Goal: Transaction & Acquisition: Purchase product/service

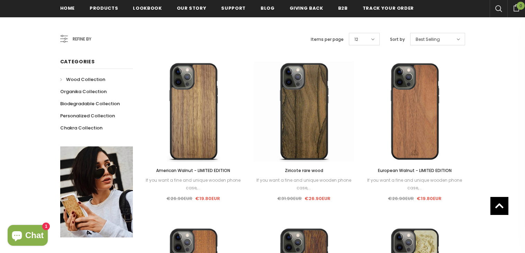
scroll to position [124, 0]
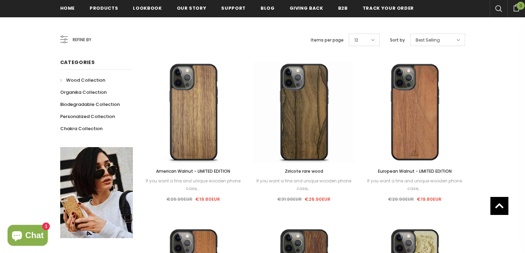
click at [426, 171] on span "European Walnut - LIMITED EDITION" at bounding box center [415, 171] width 74 height 6
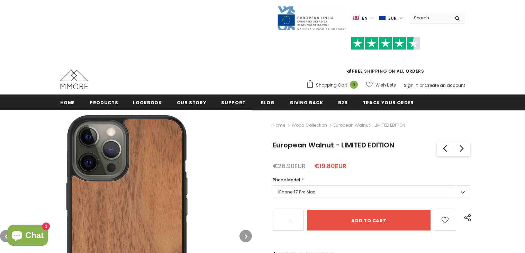
click at [362, 197] on label "iPhone 17 Pro Max" at bounding box center [371, 193] width 197 height 14
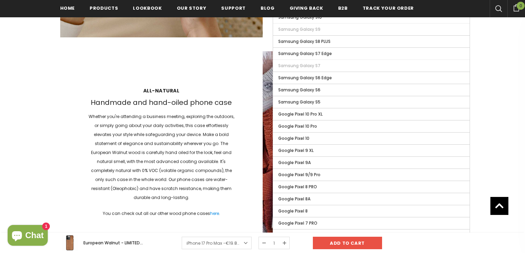
scroll to position [895, 0]
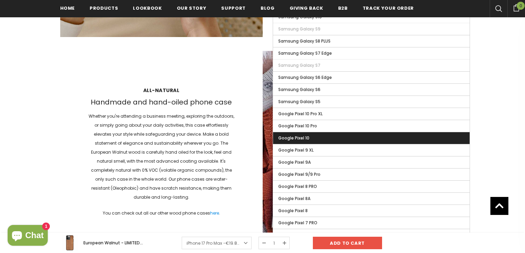
click at [305, 141] on span "Google Pixel 10" at bounding box center [293, 138] width 31 height 6
click at [0, 0] on input "Google Pixel 10" at bounding box center [0, 0] width 0 height 0
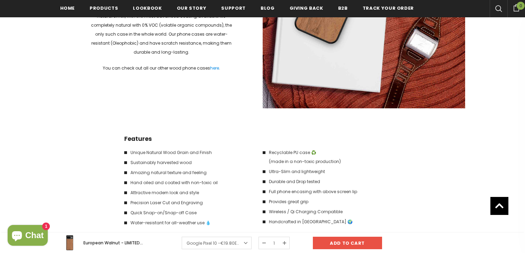
scroll to position [1041, 0]
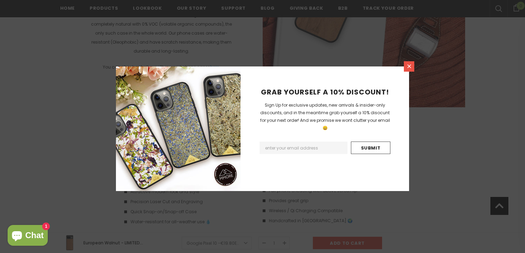
click at [407, 70] on link at bounding box center [409, 66] width 10 height 10
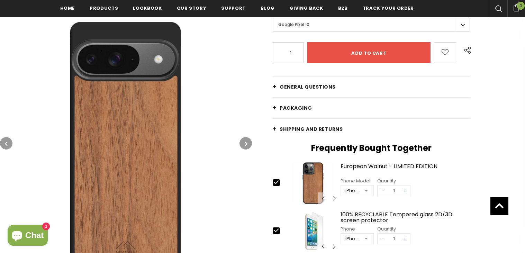
scroll to position [162, 0]
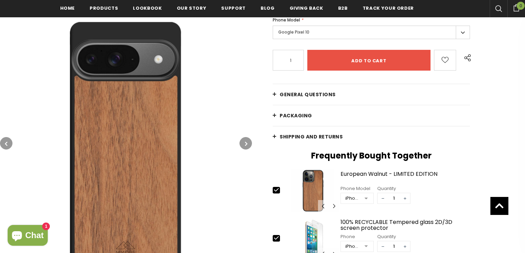
click at [275, 138] on link "Shipping and returns" at bounding box center [371, 136] width 197 height 21
click at [311, 139] on span "Shipping and returns" at bounding box center [311, 136] width 63 height 7
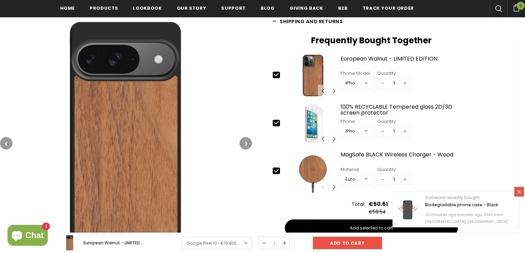
scroll to position [274, 0]
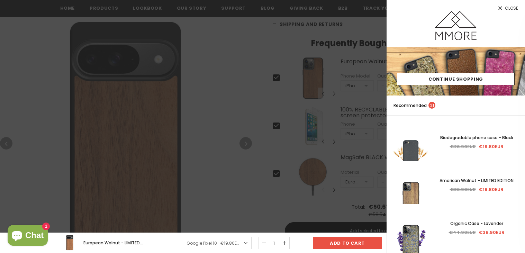
click at [499, 8] on icon at bounding box center [501, 8] width 6 height 6
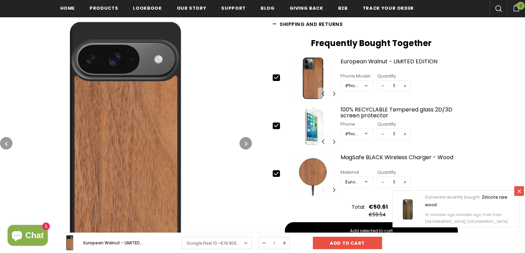
scroll to position [0, 0]
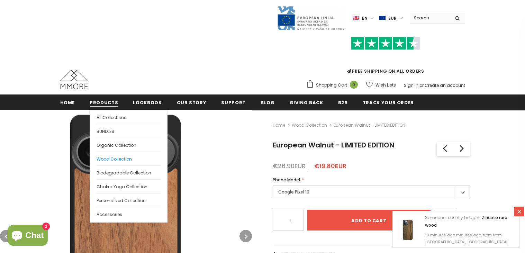
click at [119, 158] on span "Wood Collection" at bounding box center [114, 159] width 35 height 6
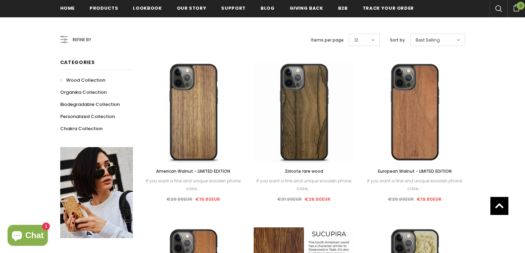
scroll to position [124, 0]
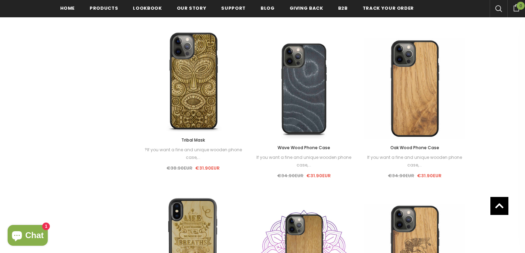
scroll to position [634, 0]
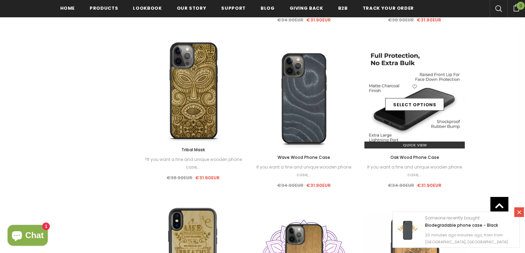
click at [414, 135] on img at bounding box center [415, 98] width 100 height 100
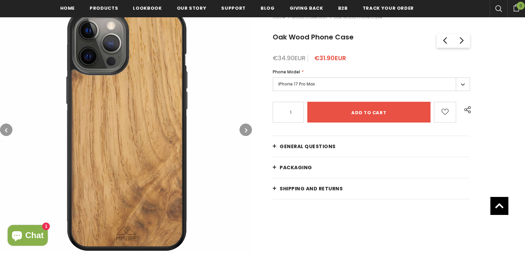
scroll to position [114, 0]
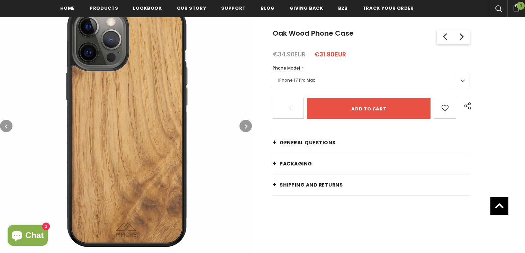
click at [368, 79] on label "iPhone 17 Pro Max" at bounding box center [371, 81] width 197 height 14
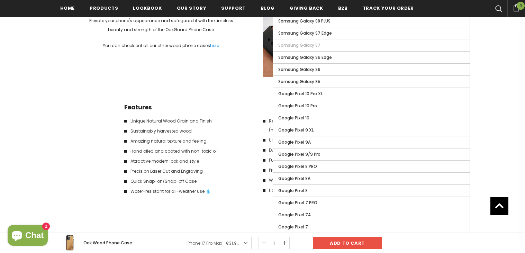
scroll to position [922, 0]
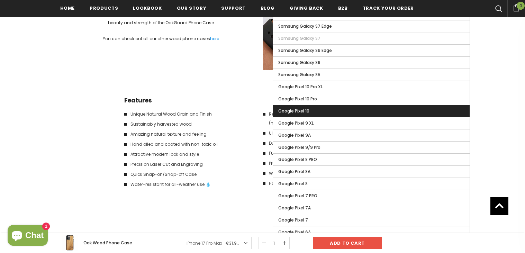
click at [326, 117] on label "Google Pixel 10" at bounding box center [371, 111] width 197 height 12
click at [0, 0] on input "Google Pixel 10" at bounding box center [0, 0] width 0 height 0
click at [300, 114] on span "Google Pixel 10" at bounding box center [294, 111] width 33 height 6
click at [0, 0] on input "Google Pixel 10" at bounding box center [0, 0] width 0 height 0
click at [293, 114] on span "Google Pixel 10" at bounding box center [294, 111] width 33 height 6
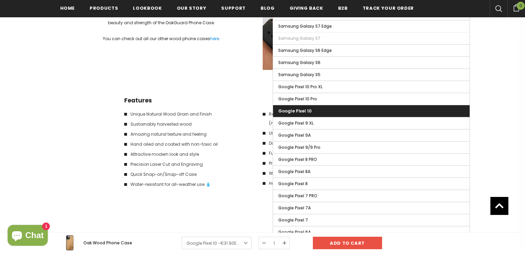
click at [0, 0] on input "Google Pixel 10" at bounding box center [0, 0] width 0 height 0
click at [289, 114] on span "Google Pixel 10" at bounding box center [294, 111] width 33 height 6
click at [0, 0] on input "Google Pixel 10" at bounding box center [0, 0] width 0 height 0
click at [236, 120] on li "Sustainably harvested wood" at bounding box center [190, 124] width 132 height 9
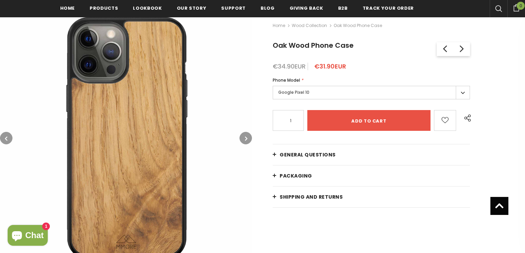
scroll to position [105, 0]
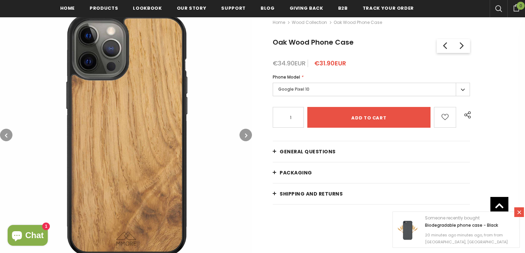
click at [460, 95] on label "Google Pixel 10" at bounding box center [371, 90] width 197 height 14
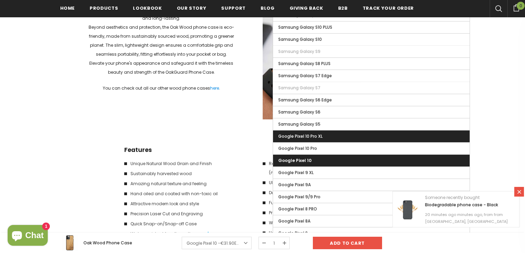
scroll to position [874, 0]
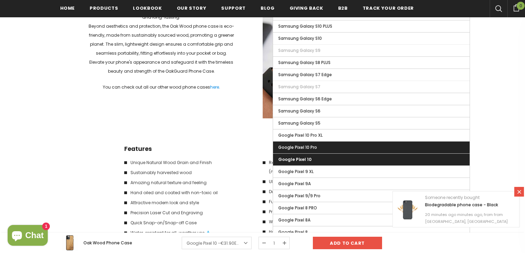
click at [316, 150] on span "Google Pixel 10 Pro" at bounding box center [297, 147] width 39 height 6
click at [0, 0] on input "Google Pixel 10 Pro" at bounding box center [0, 0] width 0 height 0
click at [313, 161] on label "Google Pixel 10" at bounding box center [371, 160] width 197 height 12
click at [0, 0] on input "Google Pixel 10" at bounding box center [0, 0] width 0 height 0
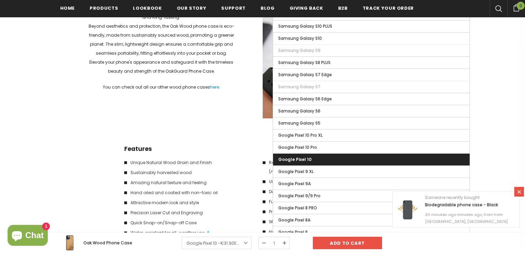
click at [206, 117] on div "All-natural Handmade and hand-oiled phone case The Oak wood is carefully hand o…" at bounding box center [262, 17] width 405 height 203
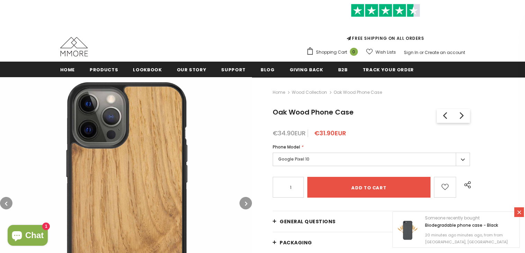
scroll to position [33, 0]
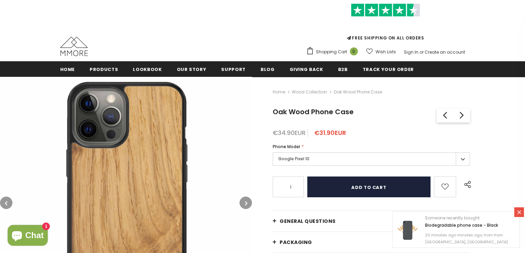
click at [372, 185] on input "Add to cart" at bounding box center [369, 187] width 123 height 21
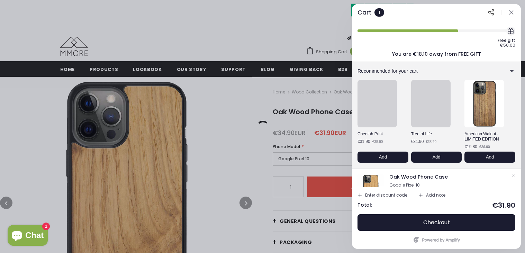
click at [96, 74] on div at bounding box center [262, 126] width 525 height 253
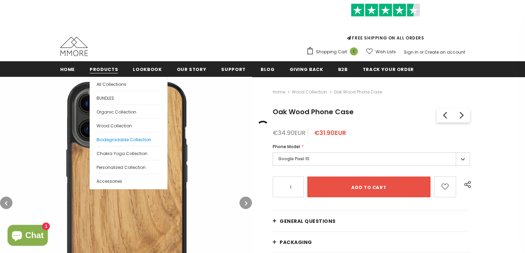
click at [115, 139] on span "Biodegradable Collection" at bounding box center [124, 140] width 55 height 6
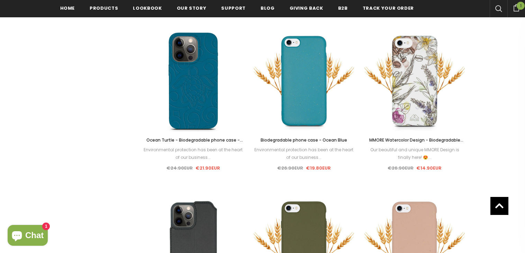
scroll to position [666, 0]
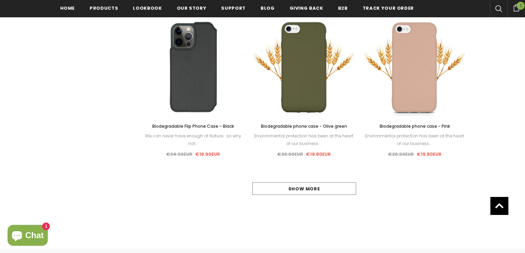
click at [263, 190] on link "Show more" at bounding box center [304, 189] width 104 height 12
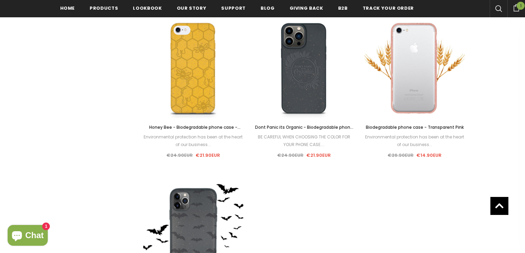
scroll to position [829, 0]
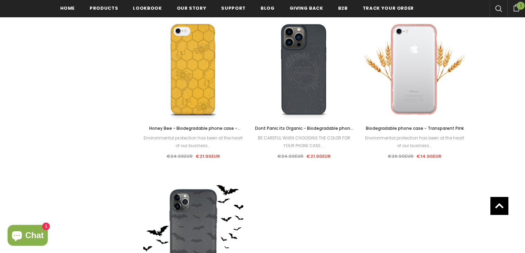
click at [403, 130] on span "Biodegradable phone case - Transparent Pink" at bounding box center [415, 128] width 98 height 6
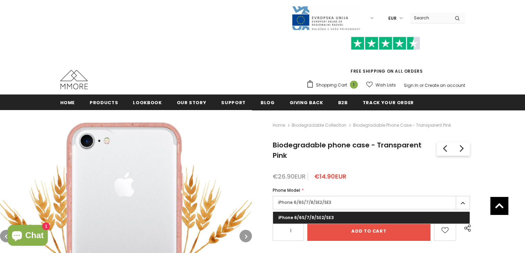
click at [353, 110] on div "Home Biodegradable Collection Biodegradable phone case - Transparent Pink Biode…" at bounding box center [388, 241] width 273 height 263
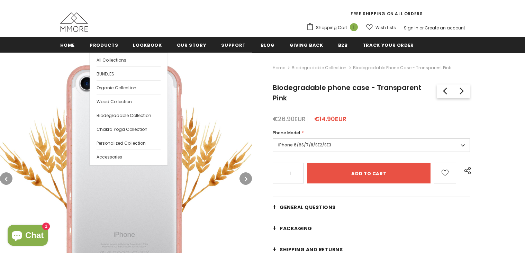
scroll to position [42, 0]
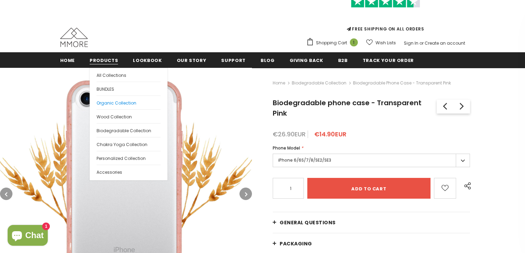
click at [110, 104] on span "Organic Collection" at bounding box center [117, 103] width 40 height 6
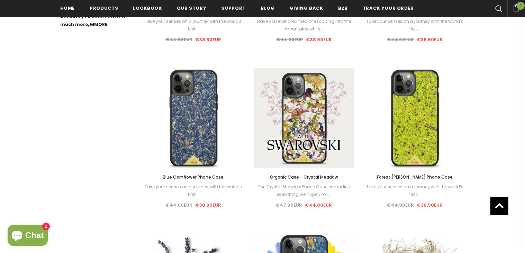
scroll to position [450, 0]
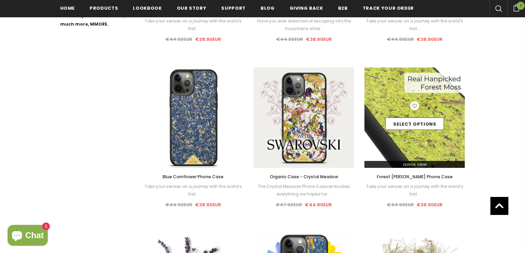
click at [427, 147] on img at bounding box center [415, 118] width 100 height 100
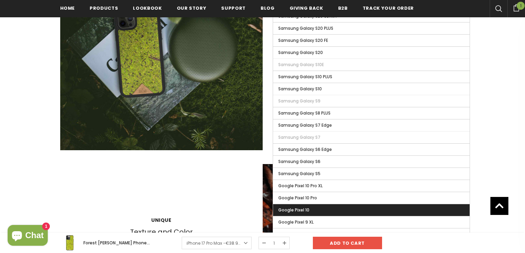
scroll to position [860, 0]
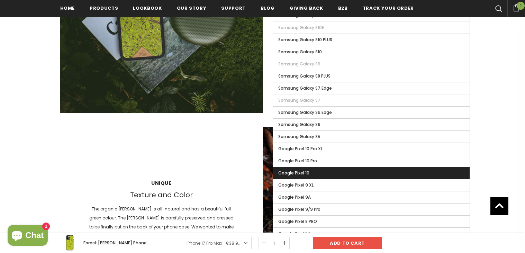
click at [306, 176] on span "Google Pixel 10" at bounding box center [293, 173] width 31 height 6
click at [0, 0] on input "Google Pixel 10" at bounding box center [0, 0] width 0 height 0
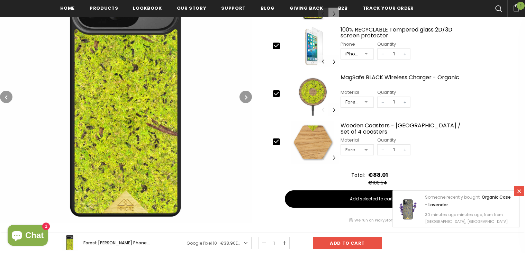
scroll to position [349, 0]
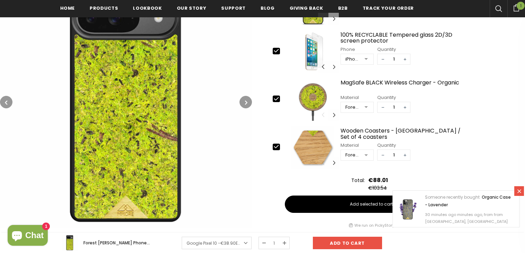
click at [243, 99] on button "button" at bounding box center [246, 102] width 12 height 12
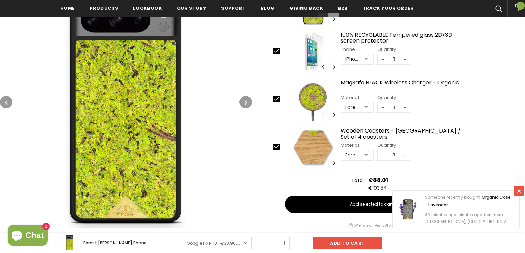
click at [243, 99] on button "button" at bounding box center [246, 102] width 12 height 12
click at [8, 105] on button "button" at bounding box center [6, 102] width 12 height 12
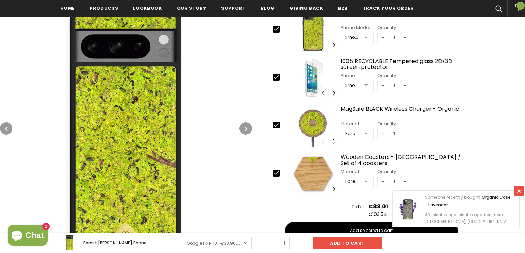
scroll to position [322, 0]
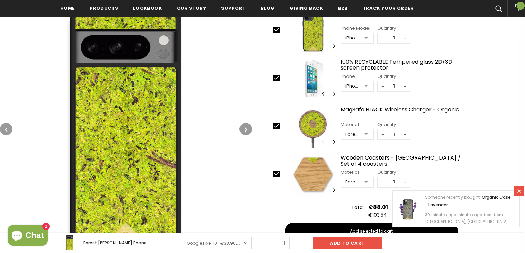
click at [242, 129] on button "button" at bounding box center [246, 129] width 12 height 12
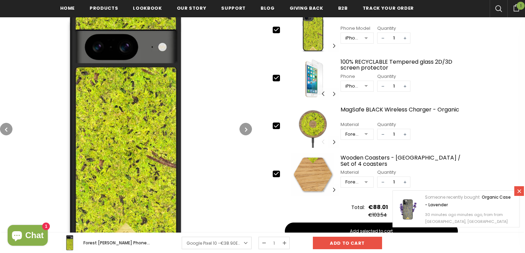
click at [242, 129] on button "button" at bounding box center [246, 129] width 12 height 12
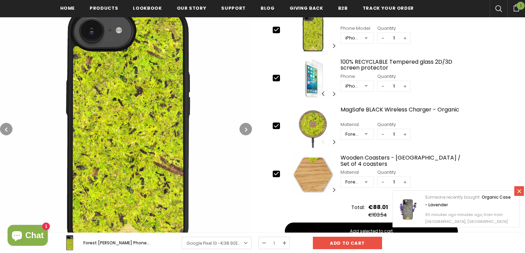
click at [242, 129] on button "button" at bounding box center [246, 129] width 12 height 12
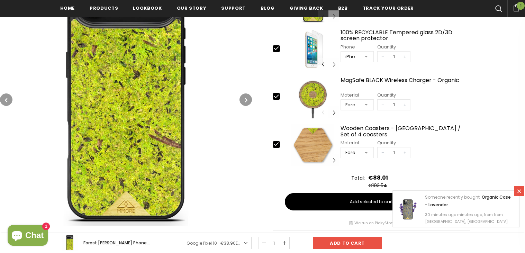
scroll to position [352, 0]
